Goal: Information Seeking & Learning: Learn about a topic

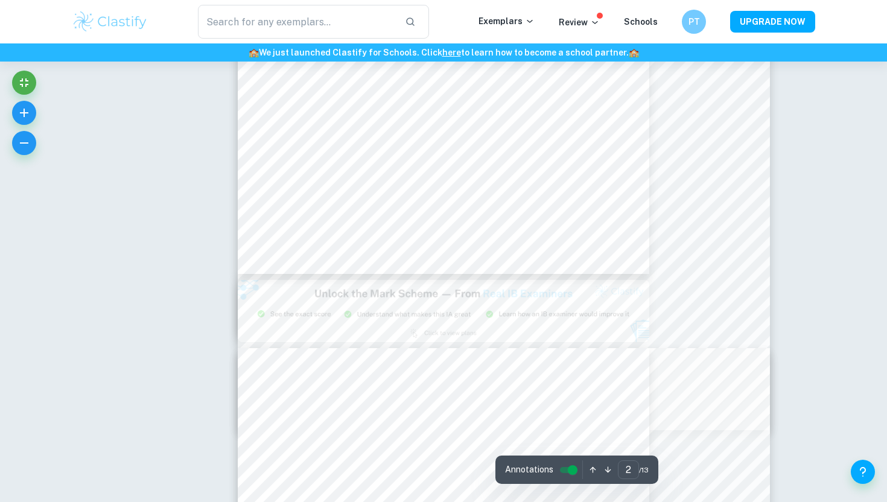
scroll to position [745, 0]
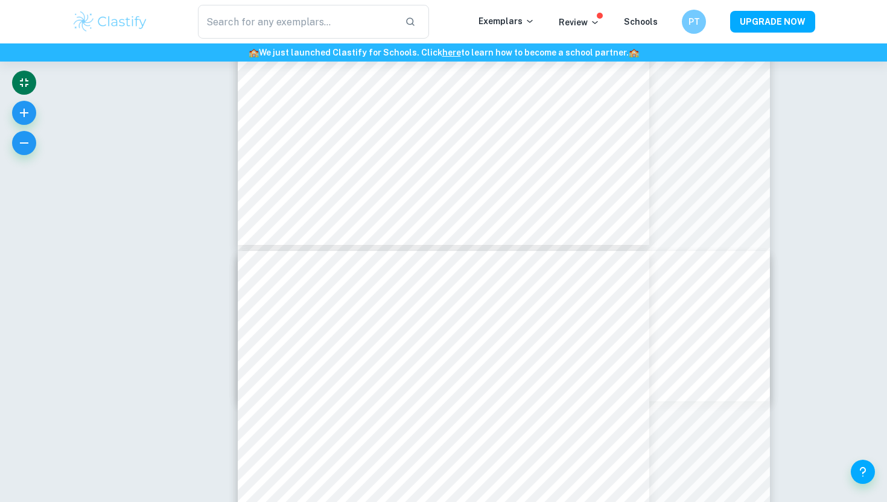
click at [22, 83] on icon "Exit fullscreen" at bounding box center [24, 82] width 14 height 14
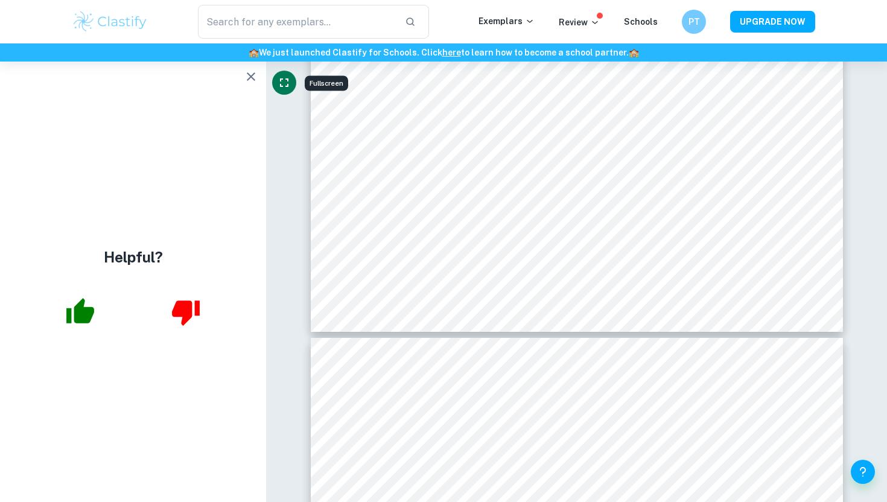
click at [289, 80] on icon "Fullscreen" at bounding box center [284, 82] width 14 height 14
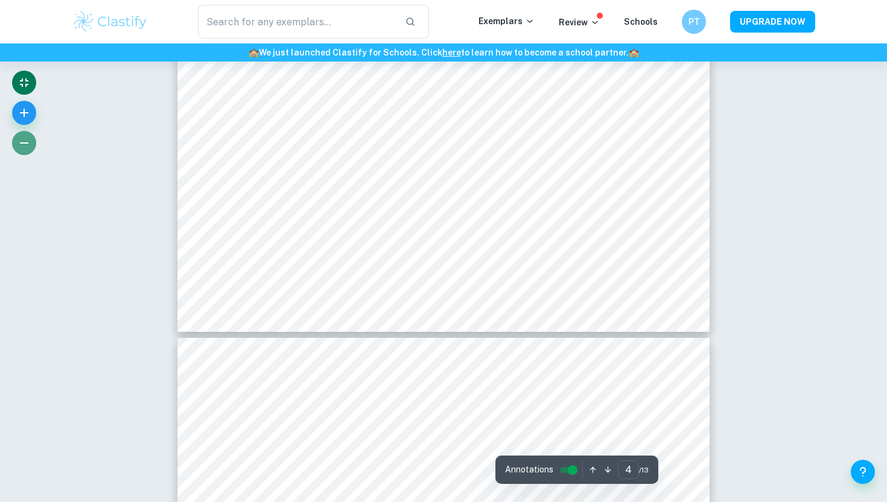
click at [14, 139] on button "button" at bounding box center [24, 143] width 24 height 24
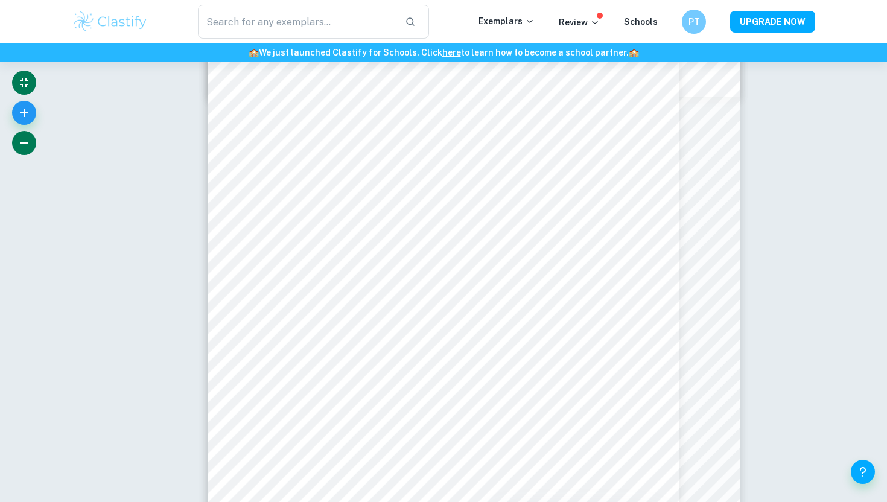
click at [25, 141] on icon "button" at bounding box center [24, 143] width 14 height 14
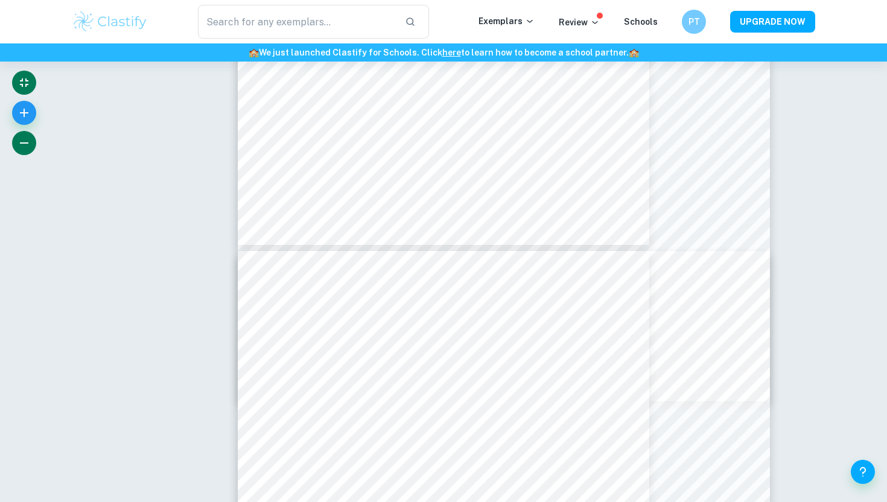
click at [25, 141] on icon "button" at bounding box center [24, 143] width 14 height 14
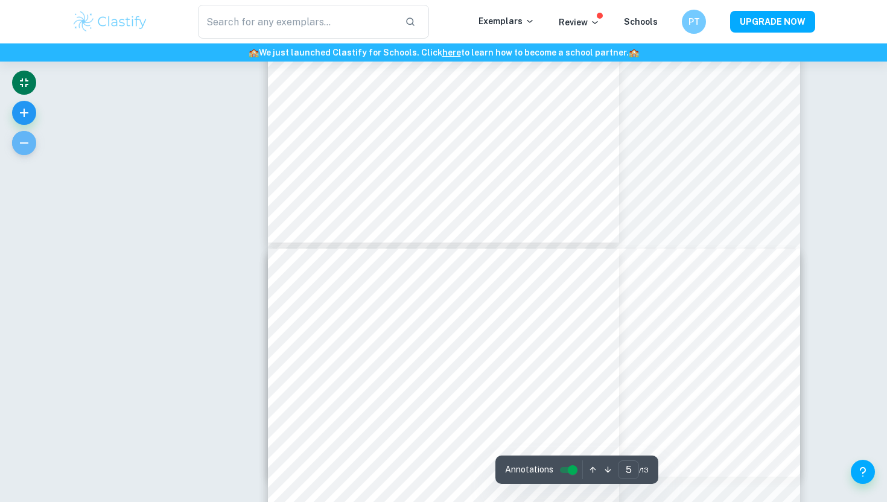
scroll to position [2112, 0]
